Goal: Check status: Check status

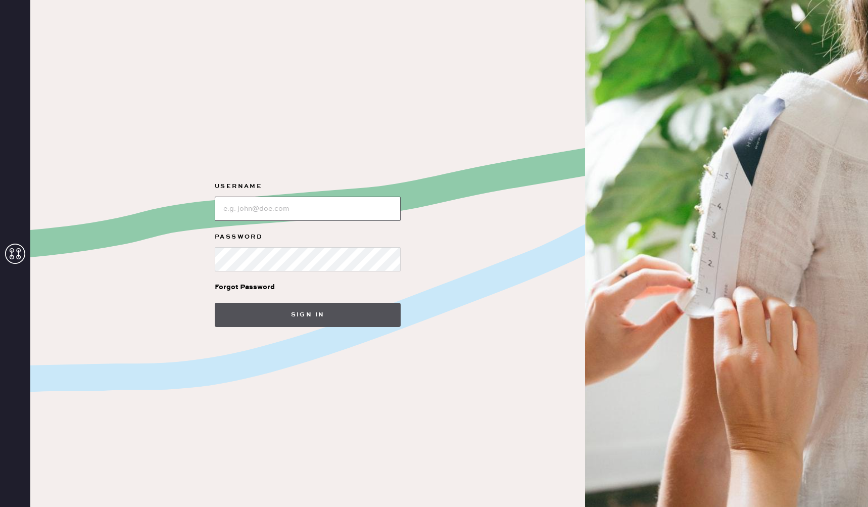
type input "[EMAIL_ADDRESS][DOMAIN_NAME]"
click at [315, 317] on button "Sign in" at bounding box center [308, 314] width 186 height 24
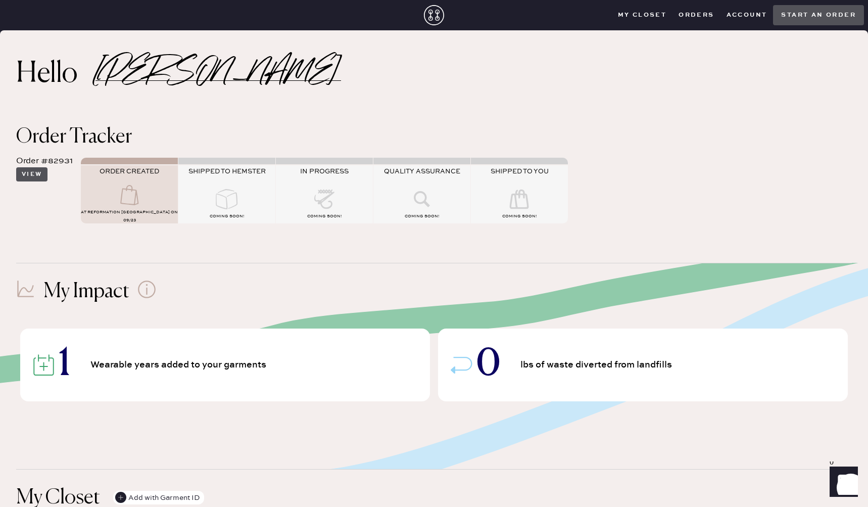
click at [30, 173] on button "View" at bounding box center [31, 174] width 31 height 14
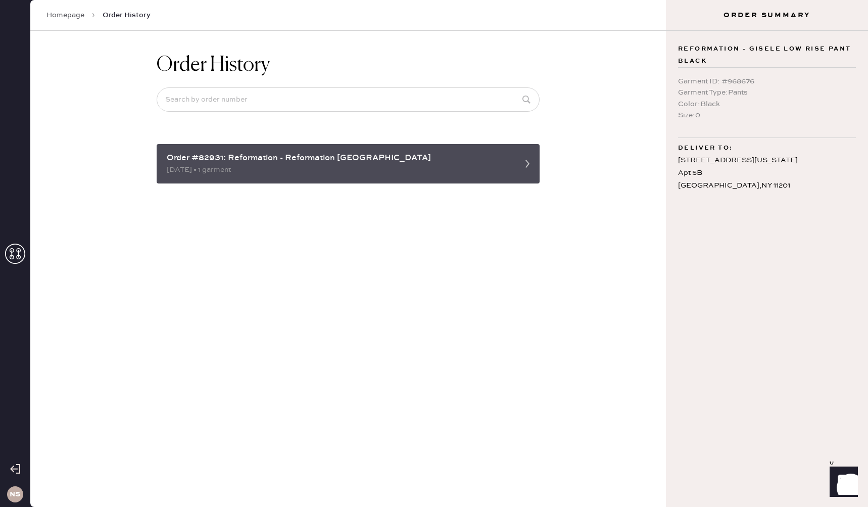
click at [509, 161] on div "Order #82931: Reformation - Reformation [GEOGRAPHIC_DATA]" at bounding box center [339, 158] width 344 height 12
click at [526, 165] on use at bounding box center [527, 164] width 4 height 8
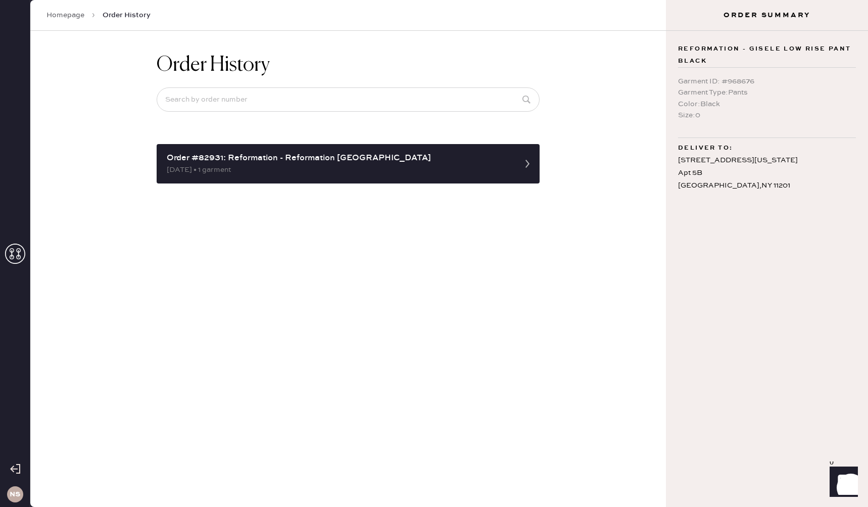
click at [589, 168] on div "Order History Order #82931: Reformation - Reformation [GEOGRAPHIC_DATA] [DATE] …" at bounding box center [347, 269] width 635 height 476
